Goal: Information Seeking & Learning: Learn about a topic

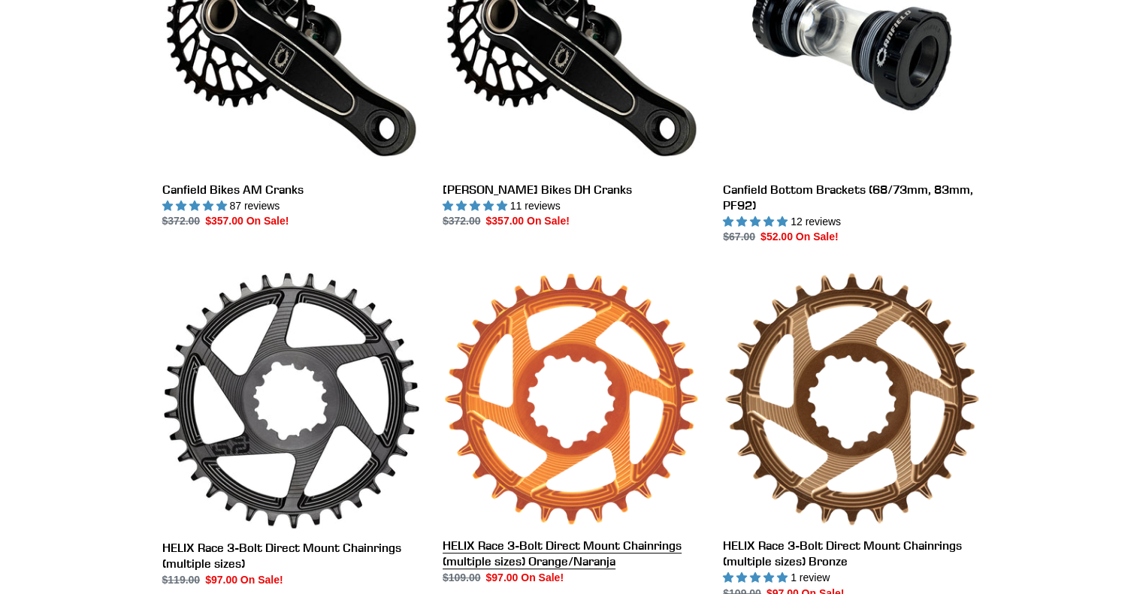
scroll to position [601, 0]
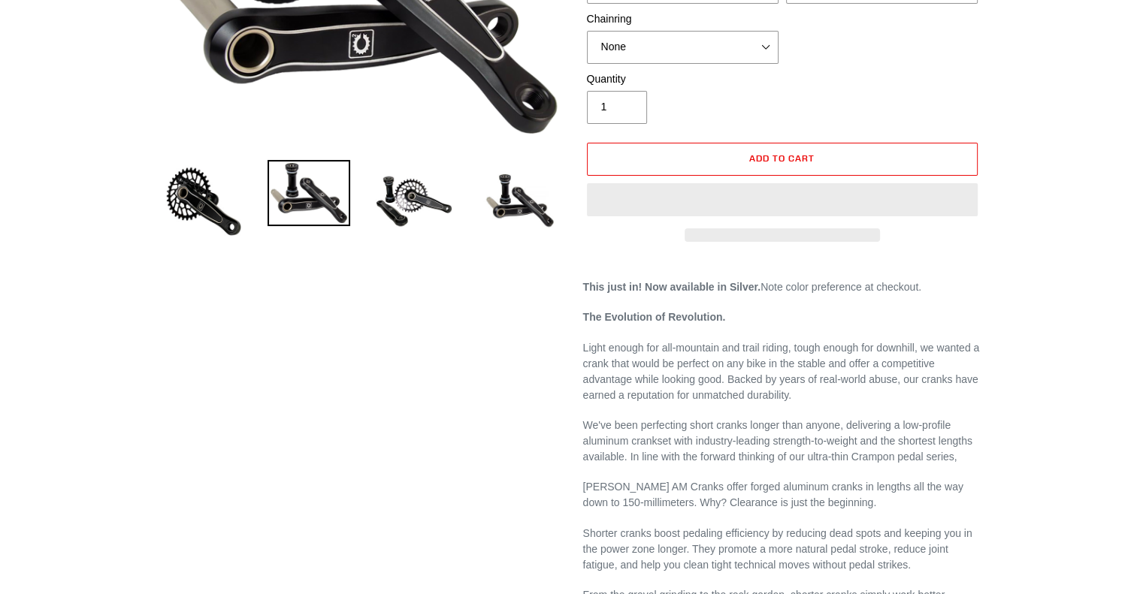
select select "highest-rating"
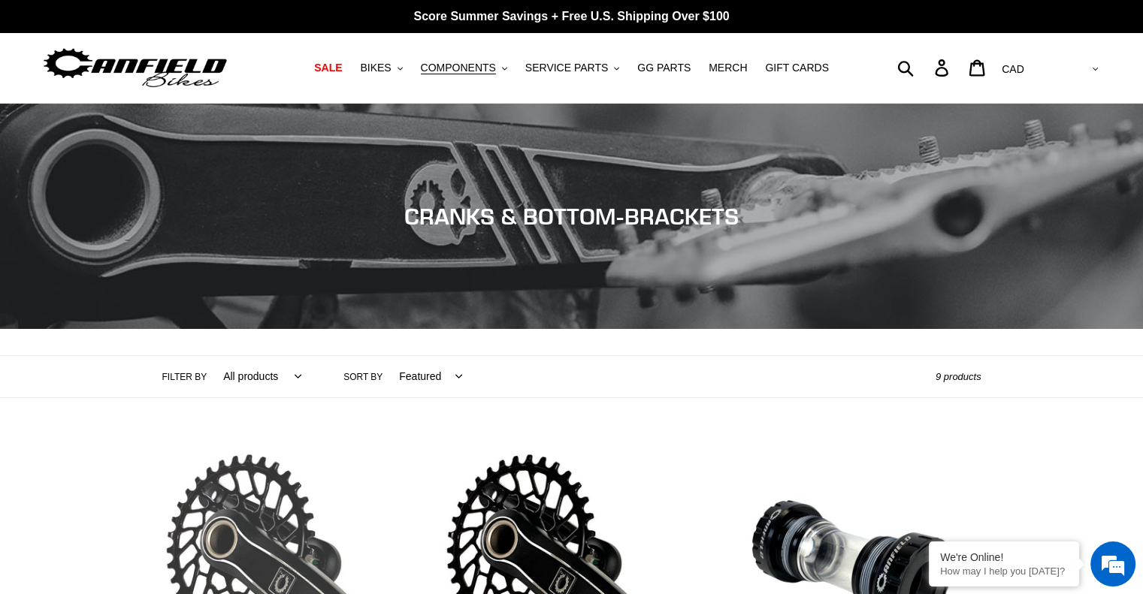
click at [279, 482] on link "Canfield Bikes AM Cranks" at bounding box center [291, 598] width 258 height 316
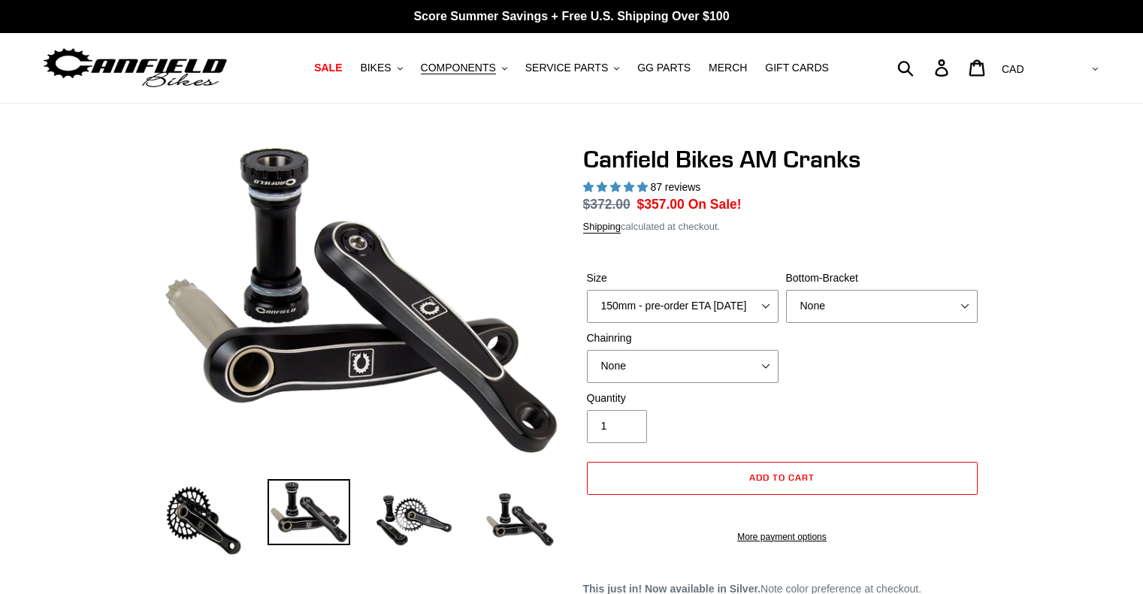
select select "highest-rating"
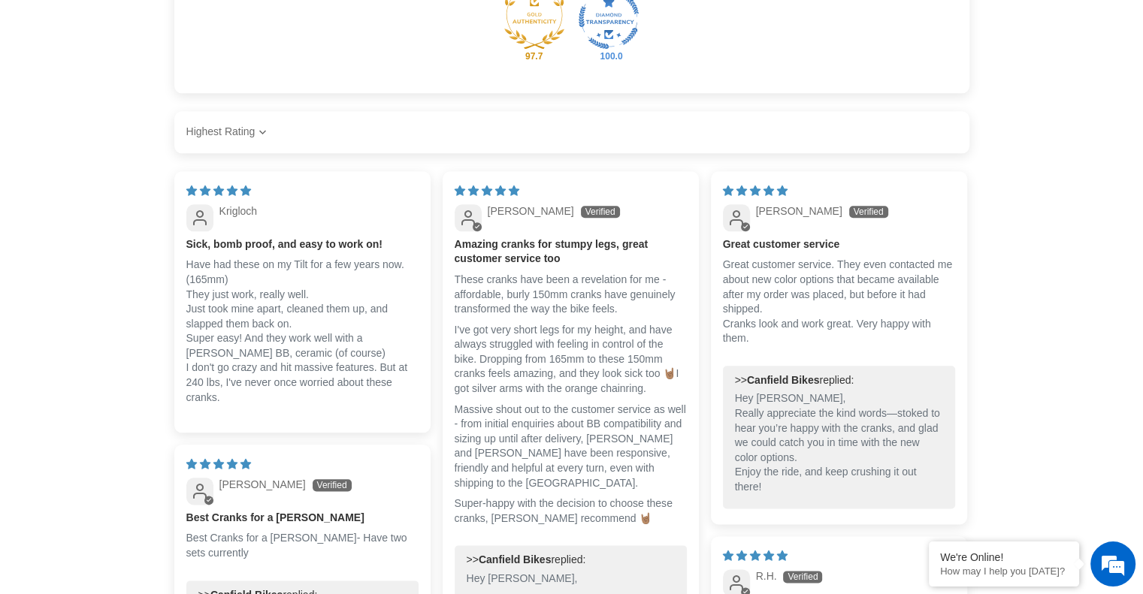
scroll to position [1428, 0]
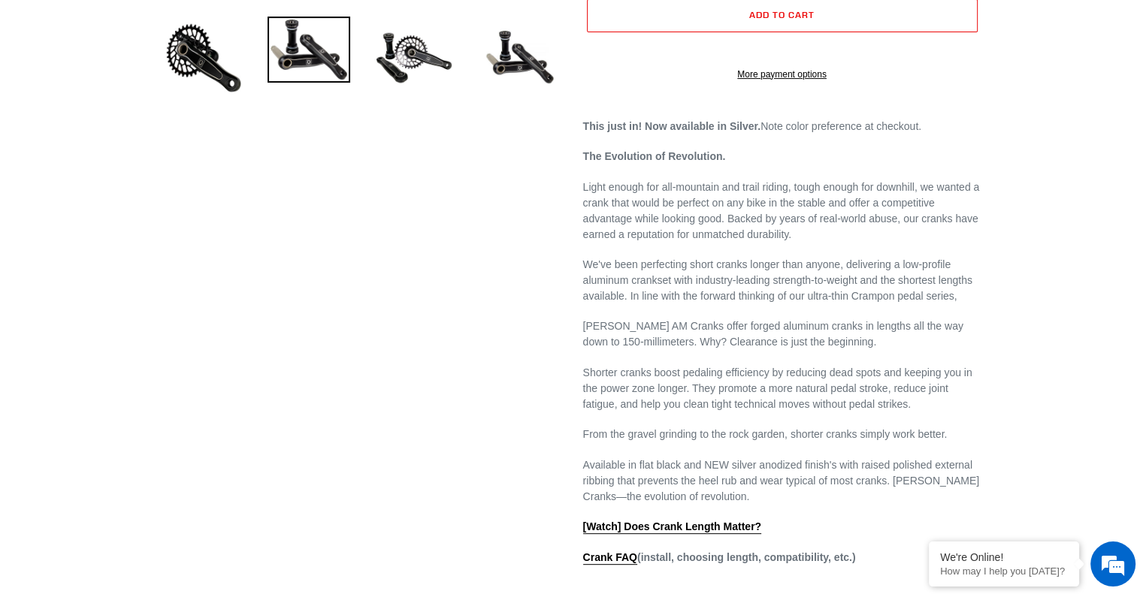
scroll to position [930, 0]
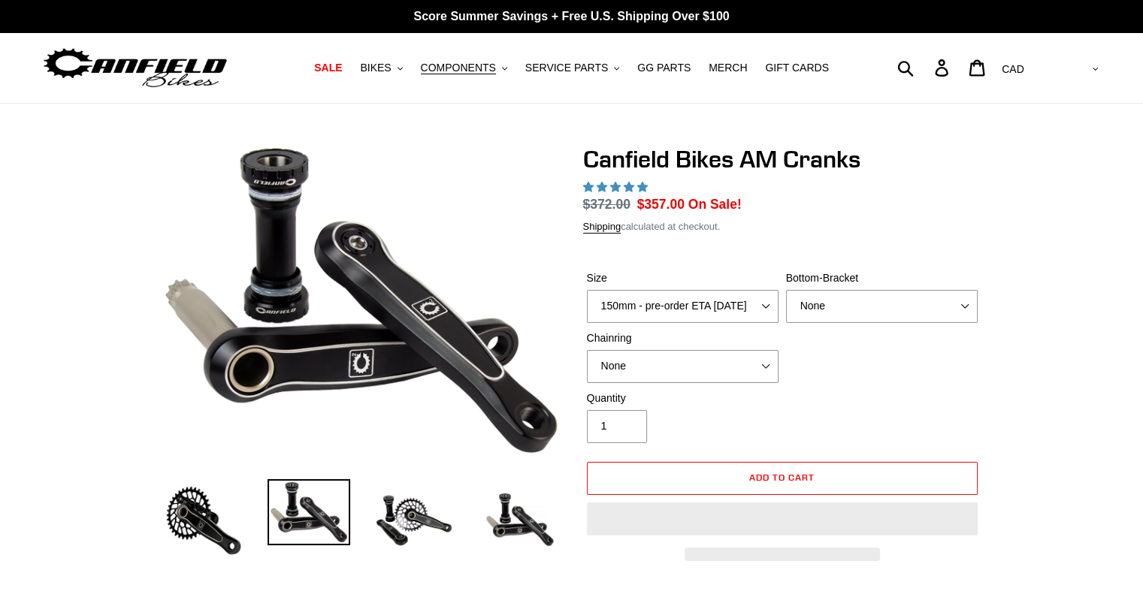
select select "highest-rating"
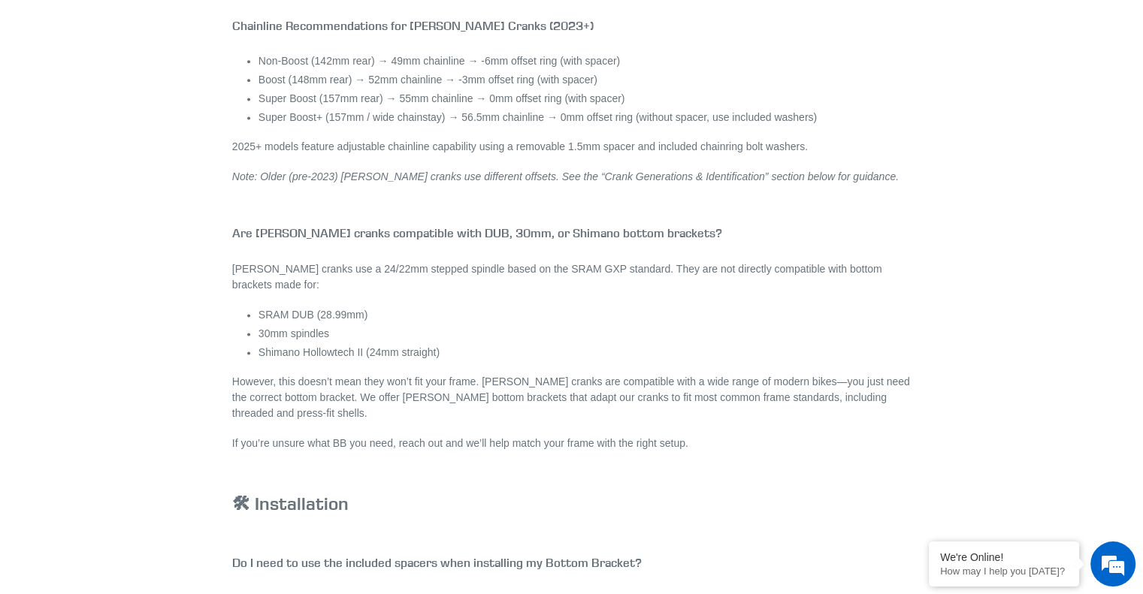
scroll to position [2018, 0]
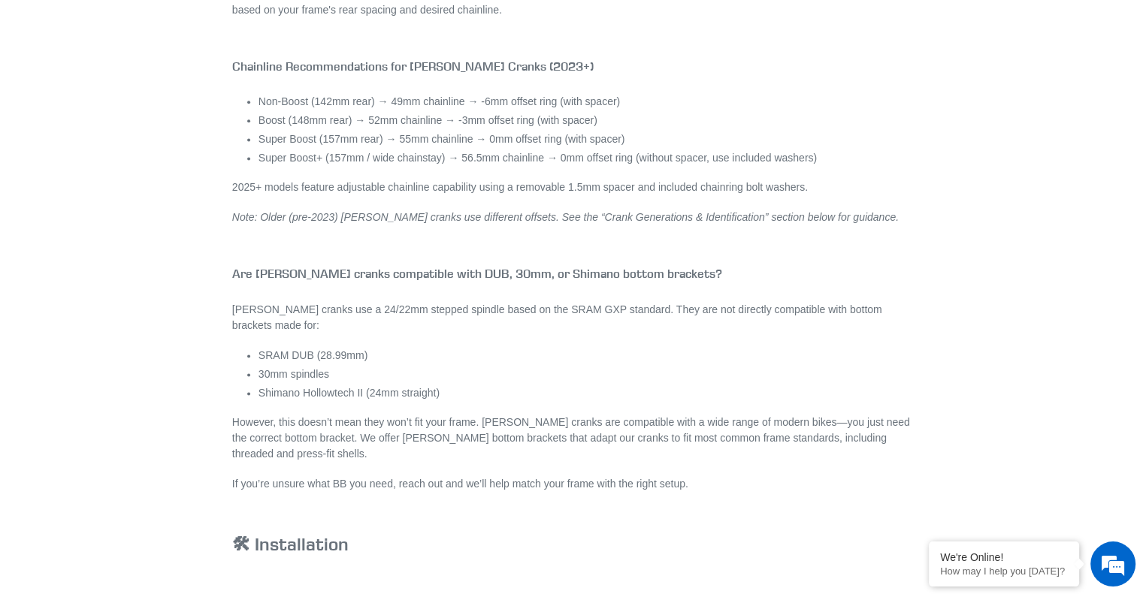
click at [738, 159] on li "Super Boost+ (157mm / wide chainstay) → 56.5mm chainline → 0mm offset ring (wit…" at bounding box center [584, 158] width 652 height 16
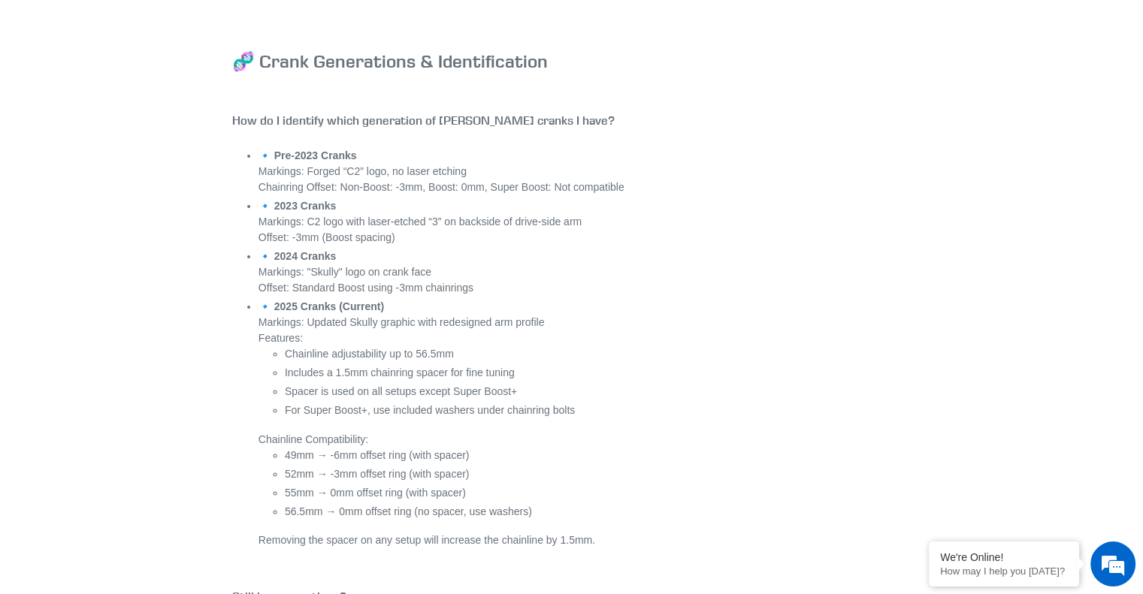
scroll to position [5711, 0]
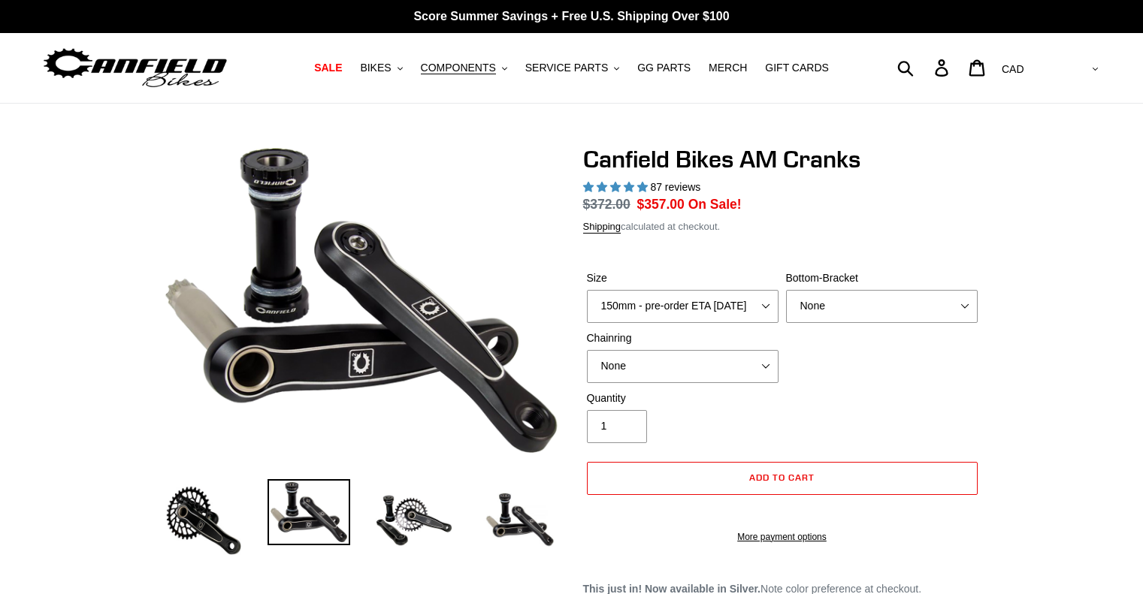
select select "highest-rating"
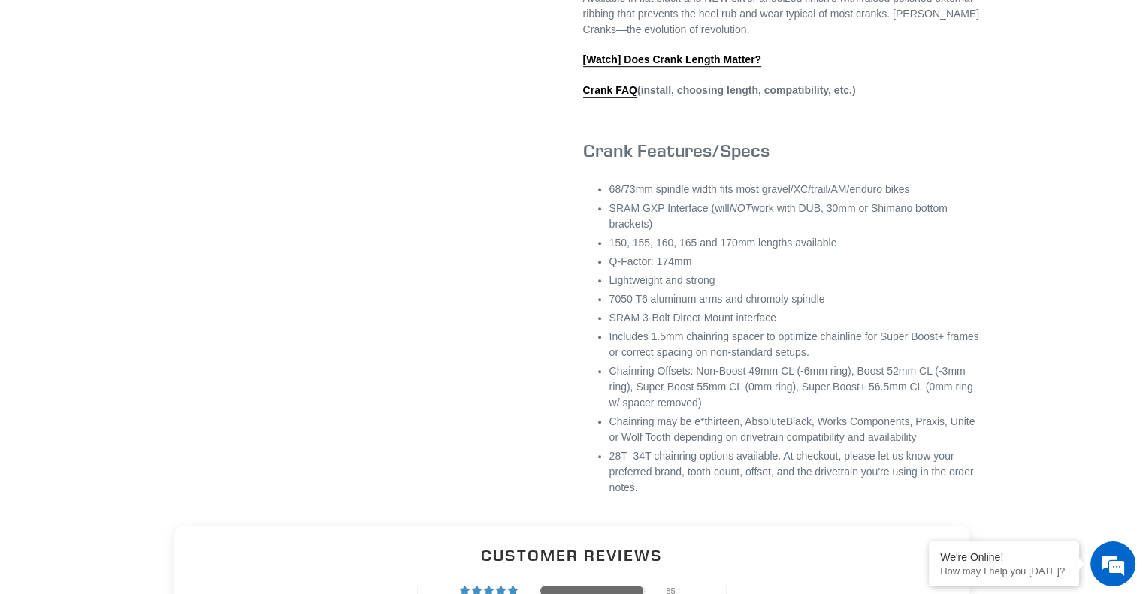
scroll to position [463, 0]
